Goal: Task Accomplishment & Management: Use online tool/utility

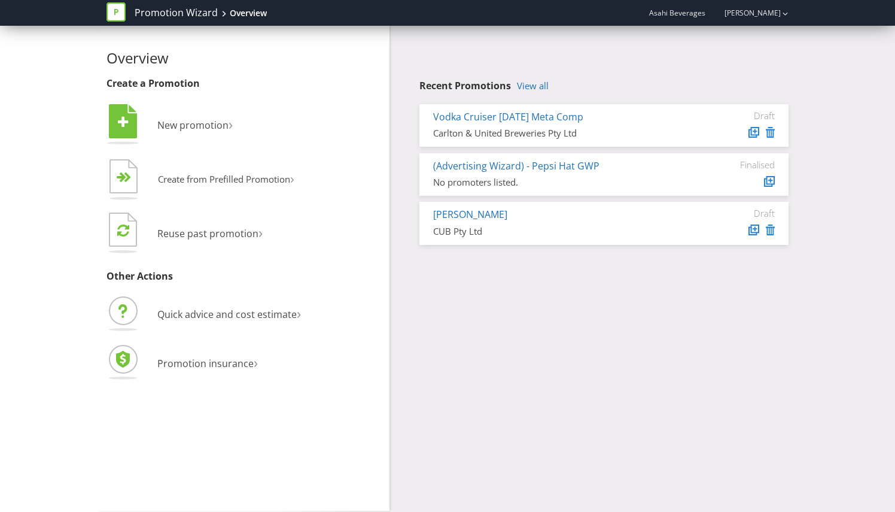
click at [537, 86] on link "View all" at bounding box center [533, 86] width 32 height 10
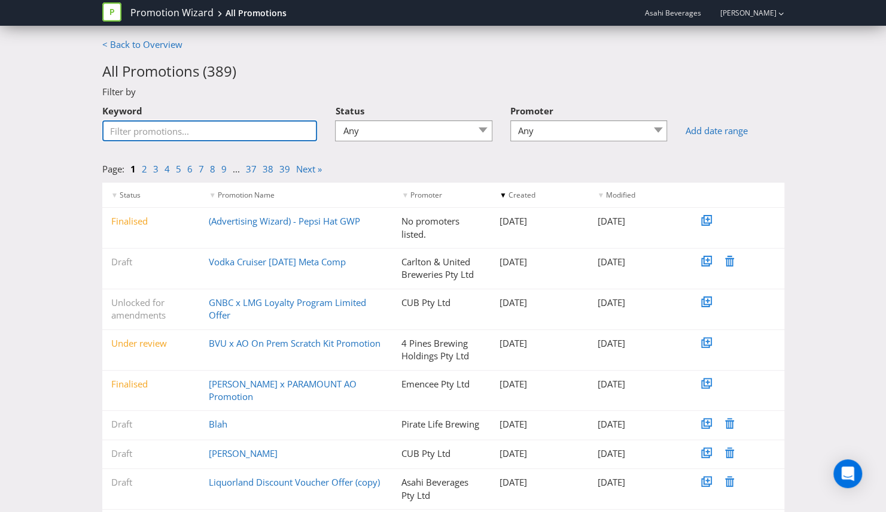
click at [219, 132] on input "Keyword" at bounding box center [209, 130] width 215 height 21
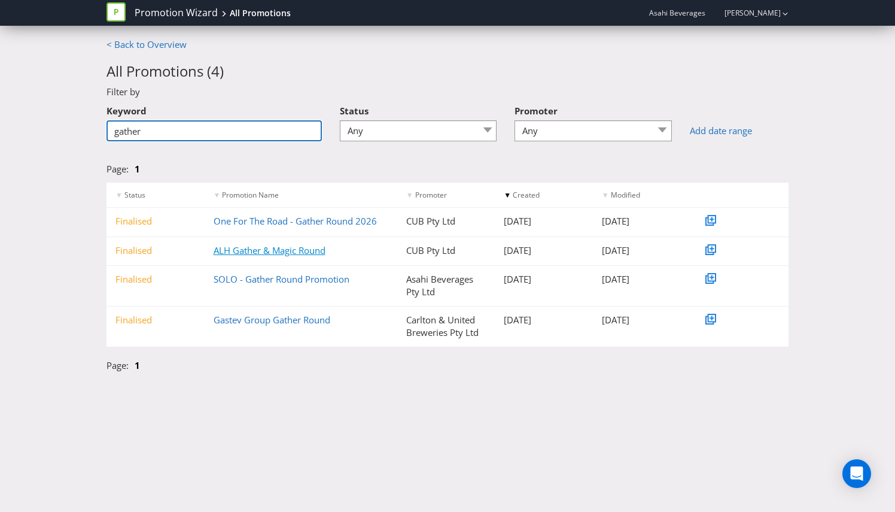
type input "gather"
click at [283, 254] on link "ALH Gather & Magic Round" at bounding box center [270, 250] width 112 height 12
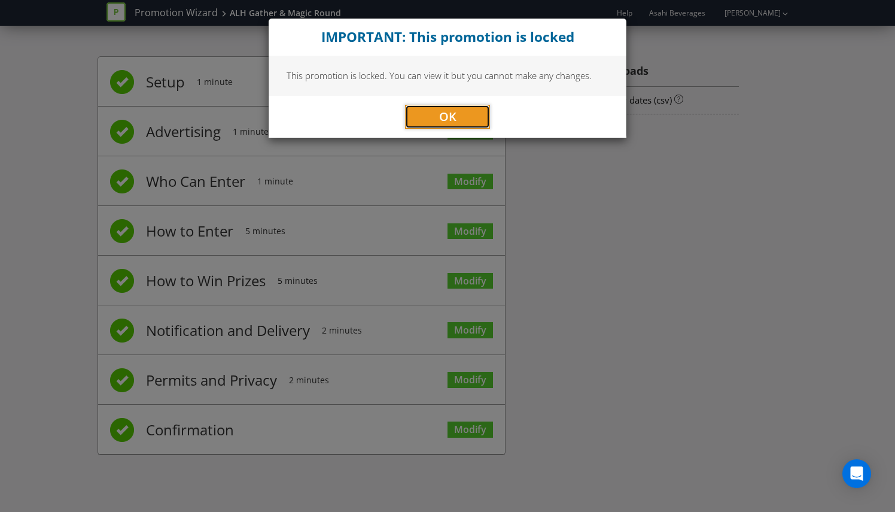
click at [458, 113] on button "OK" at bounding box center [447, 117] width 85 height 24
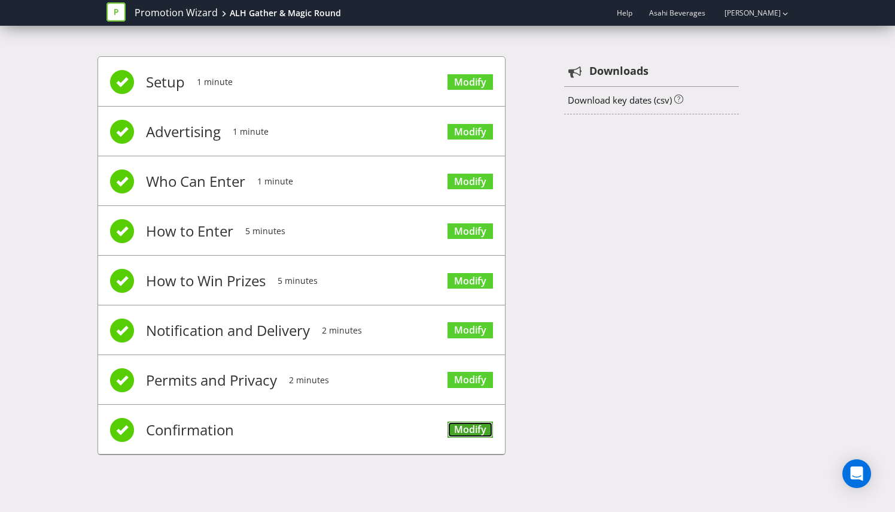
click at [473, 421] on link "Modify" at bounding box center [470, 429] width 45 height 16
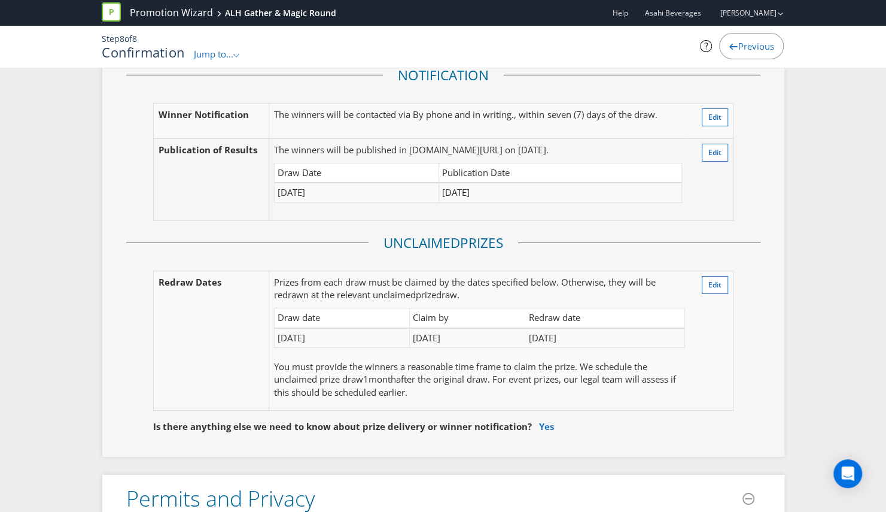
scroll to position [2155, 0]
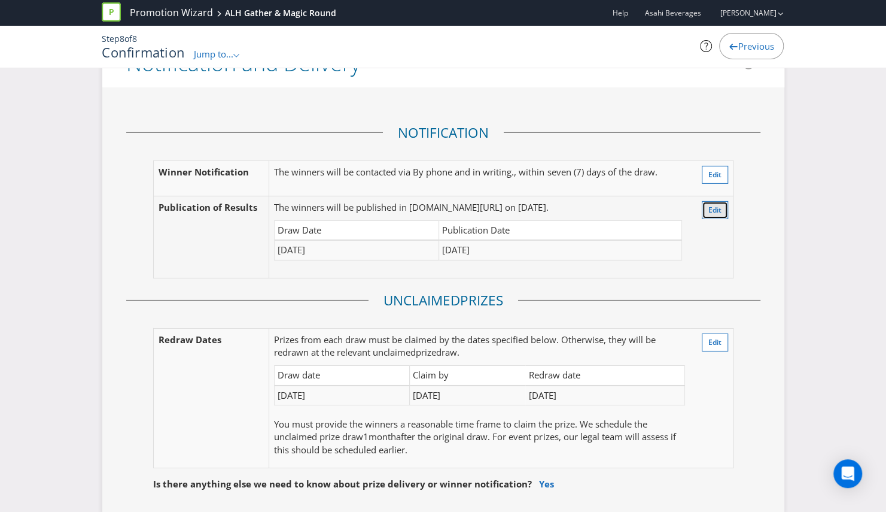
click at [711, 201] on button "Edit" at bounding box center [715, 210] width 26 height 18
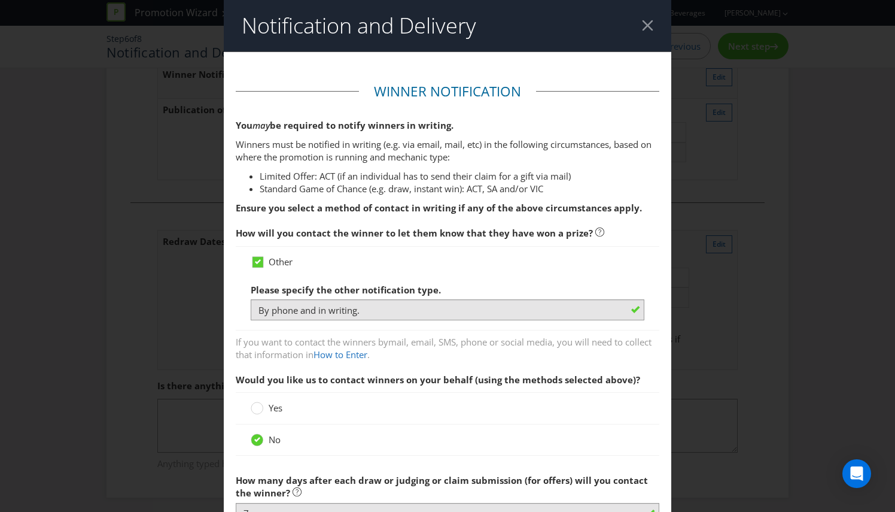
click at [642, 30] on div at bounding box center [647, 25] width 11 height 11
